Goal: Transaction & Acquisition: Subscribe to service/newsletter

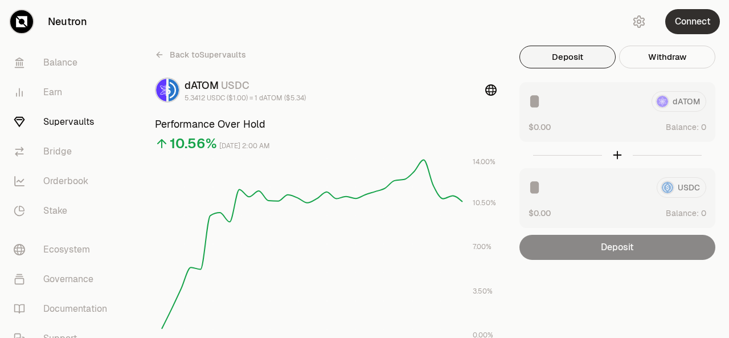
click at [685, 26] on button "Connect" at bounding box center [692, 21] width 55 height 25
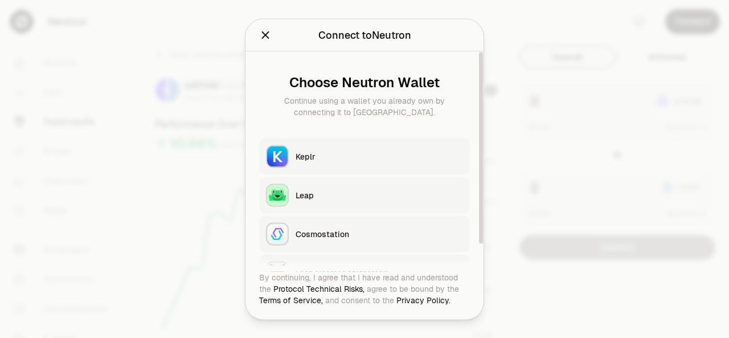
click at [413, 157] on div "Keplr" at bounding box center [379, 155] width 167 height 11
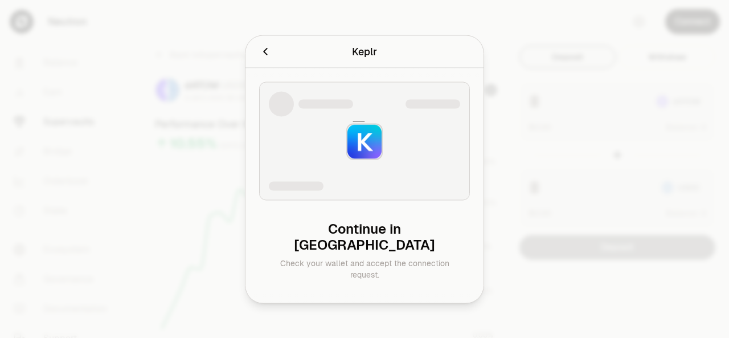
click at [263, 58] on icon "Cancel" at bounding box center [265, 51] width 13 height 13
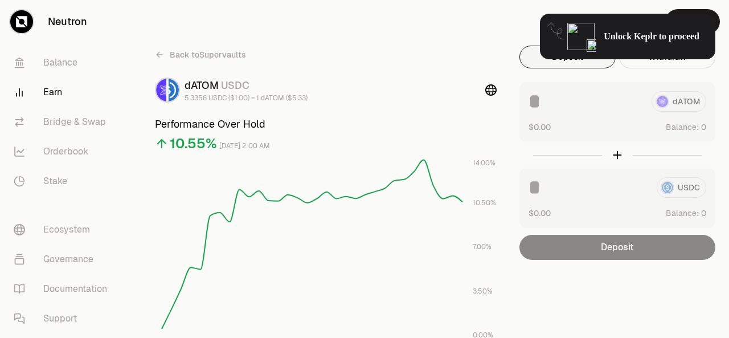
click at [59, 94] on link "Earn" at bounding box center [64, 92] width 118 height 30
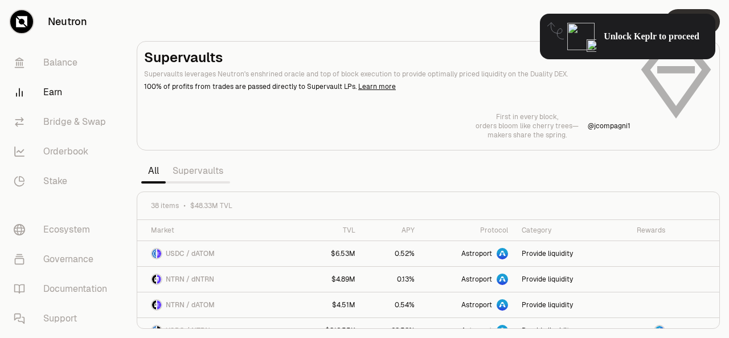
click at [687, 9] on button "Connect" at bounding box center [692, 21] width 55 height 25
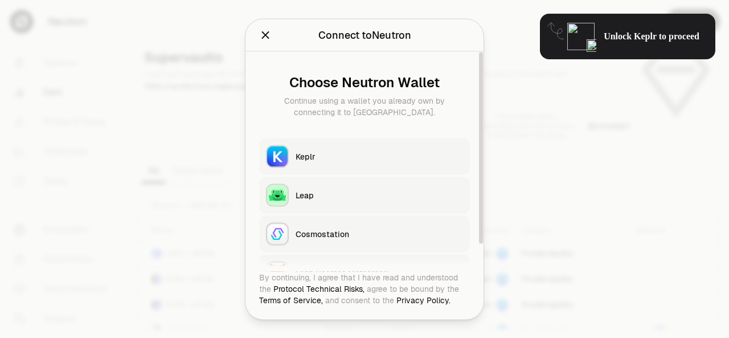
click at [289, 169] on button "Keplr" at bounding box center [364, 156] width 211 height 36
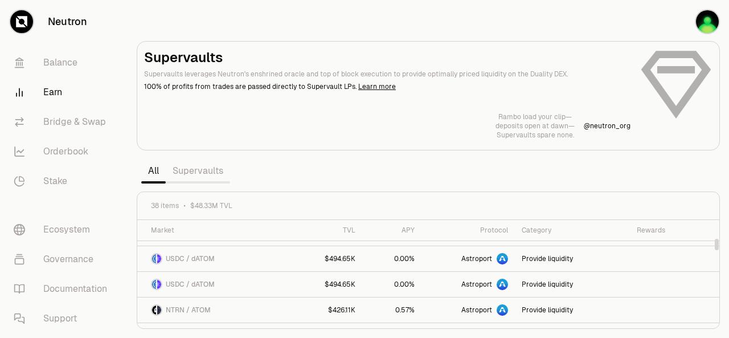
scroll to position [174, 0]
click at [205, 169] on link "Supervaults" at bounding box center [198, 170] width 64 height 23
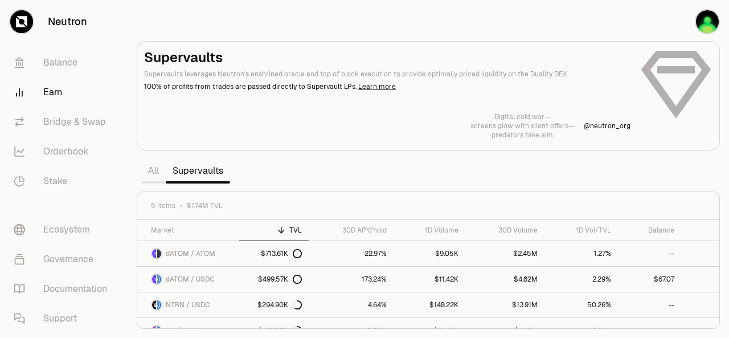
click at [151, 175] on link "All" at bounding box center [153, 170] width 24 height 23
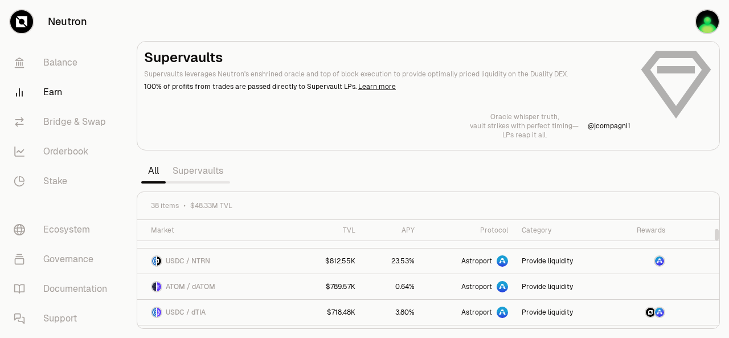
scroll to position [95, 0]
click at [202, 168] on link "Supervaults" at bounding box center [198, 170] width 64 height 23
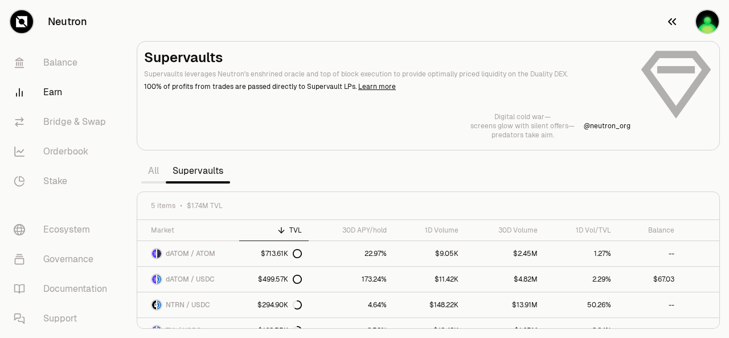
click at [704, 20] on img "button" at bounding box center [707, 21] width 23 height 23
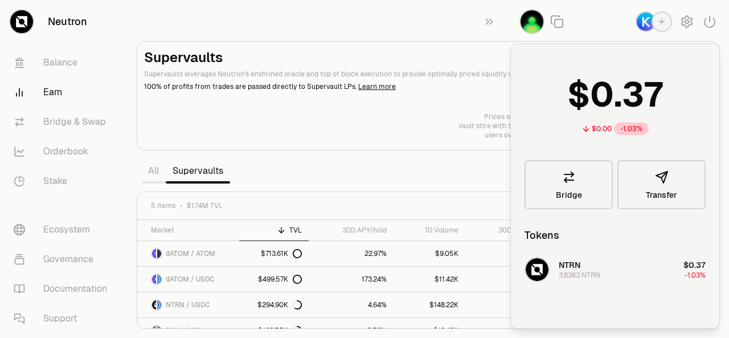
click at [530, 15] on img "button" at bounding box center [532, 21] width 23 height 23
